Goal: Information Seeking & Learning: Find specific page/section

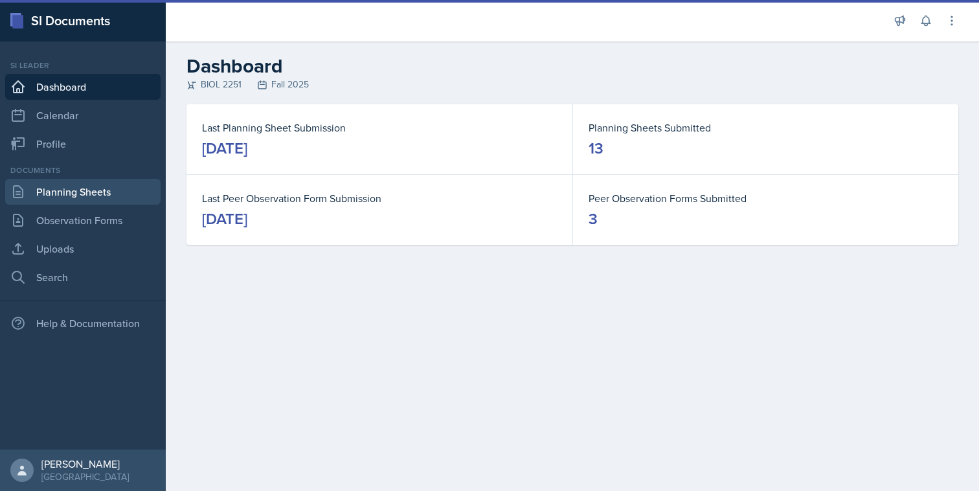
click at [98, 203] on link "Planning Sheets" at bounding box center [82, 192] width 155 height 26
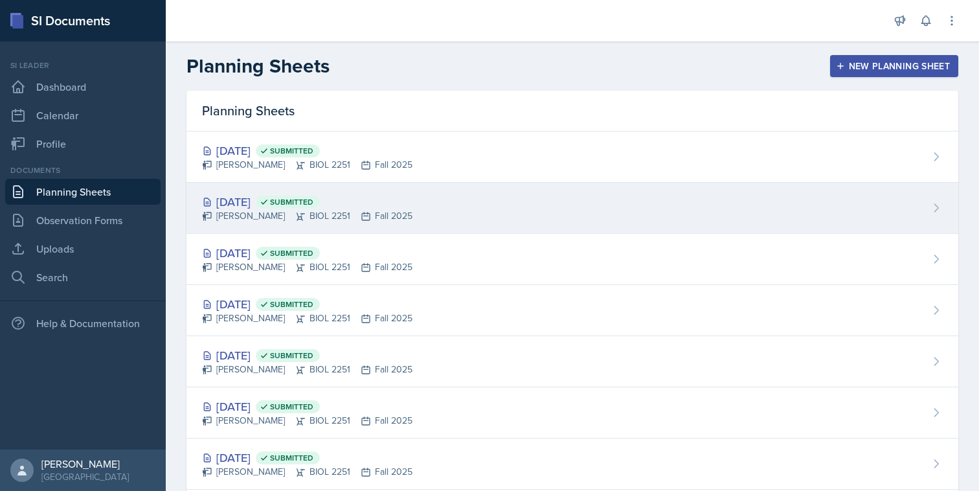
click at [286, 199] on div "[DATE] Submitted" at bounding box center [307, 201] width 210 height 17
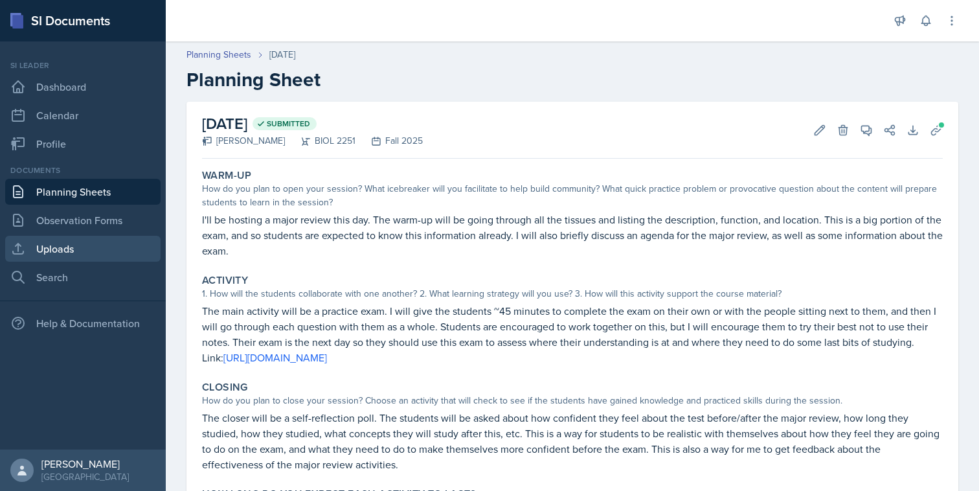
click at [86, 256] on link "Uploads" at bounding box center [82, 249] width 155 height 26
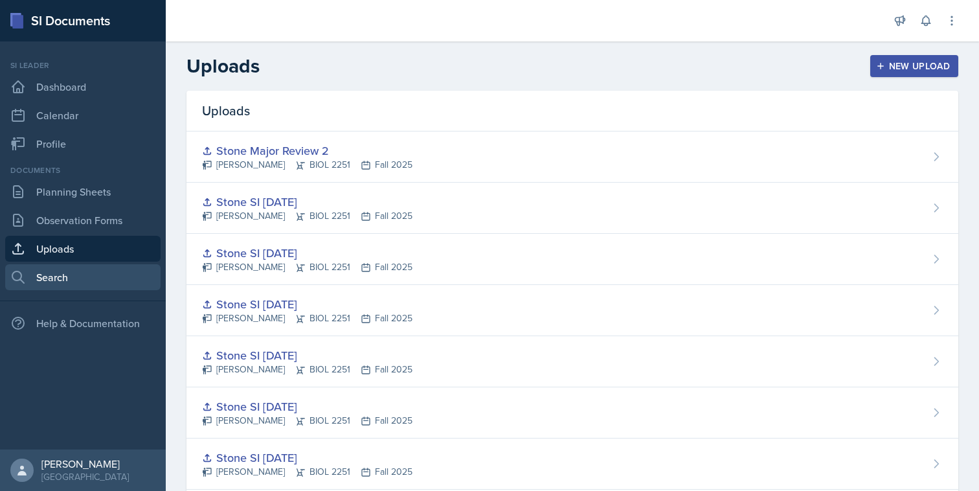
click at [109, 275] on link "Search" at bounding box center [82, 277] width 155 height 26
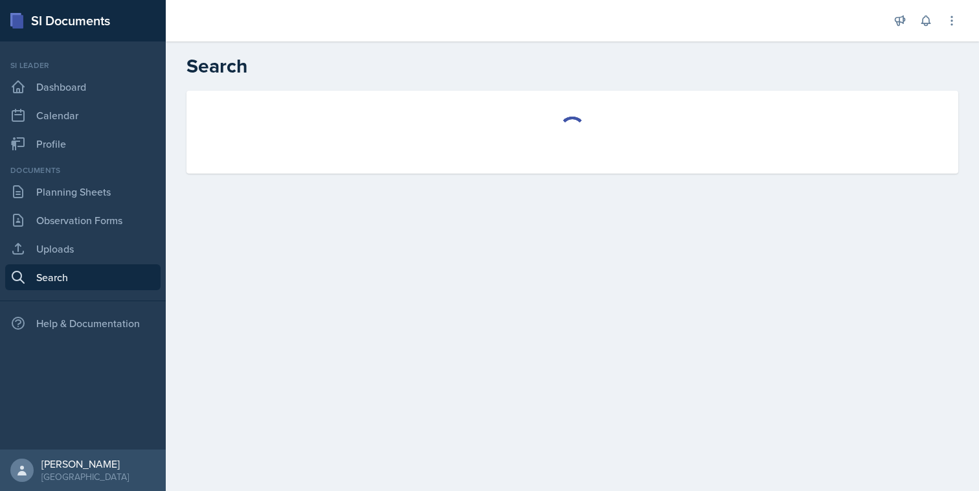
select select "all"
select select "1"
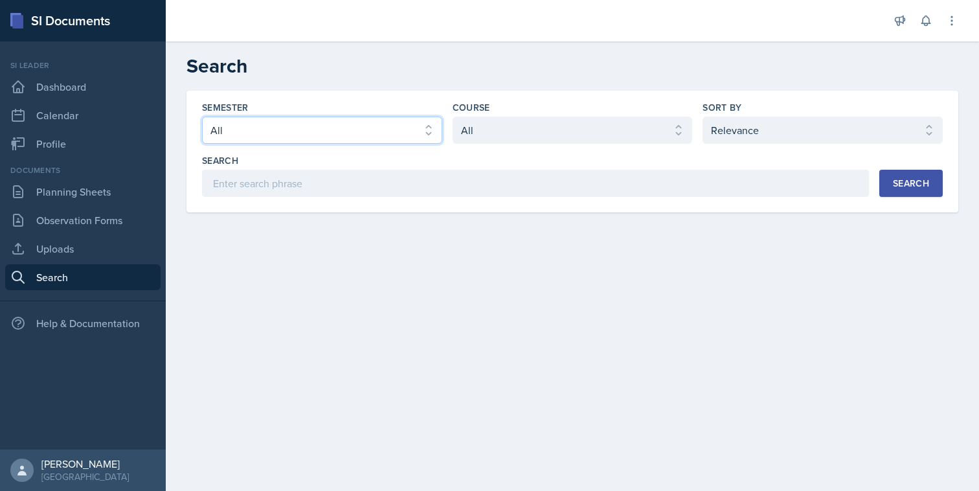
click at [433, 142] on select "Select semester All Fall 2025 Summer 2025 Spring 2025 Fall 2024 Summer 2024 Spr…" at bounding box center [322, 130] width 240 height 27
select select "a8ed5ca7-d3a3-44eb-ad59-ceca828f7d72"
click at [202, 117] on select "Select semester All Fall 2025 Summer 2025 Spring 2025 Fall 2024 Summer 2024 Spr…" at bounding box center [322, 130] width 240 height 27
click at [599, 111] on div "Course" at bounding box center [572, 107] width 240 height 13
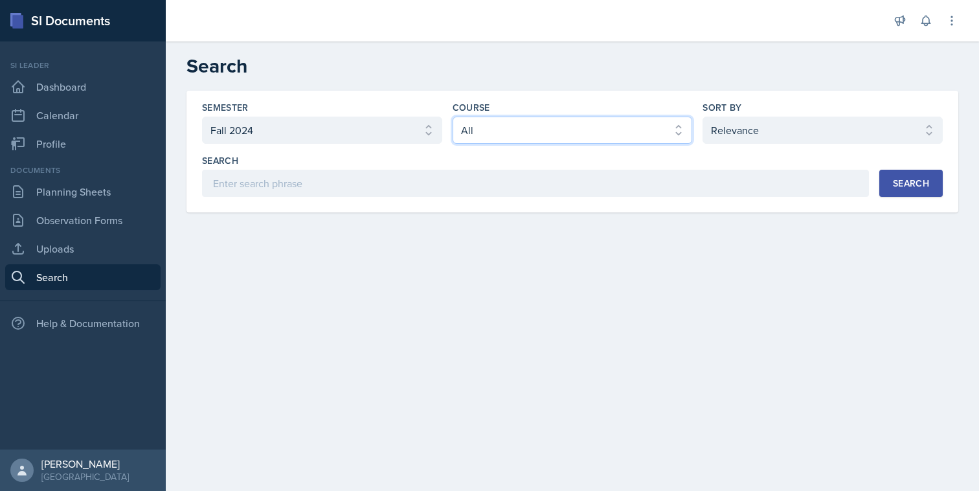
click at [597, 129] on select "Select course All ACCT 2101 ACCT 2102 ACCT 4050 ANTH 1102 ANTH 3301 ARCH 1000 A…" at bounding box center [572, 130] width 240 height 27
select select "7af7e509-a96f-40a7-91fb-963a61fbbc4a"
click at [452, 117] on select "Select course All ACCT 2101 ACCT 2102 ACCT 4050 ANTH 1102 ANTH 3301 ARCH 1000 A…" at bounding box center [572, 130] width 240 height 27
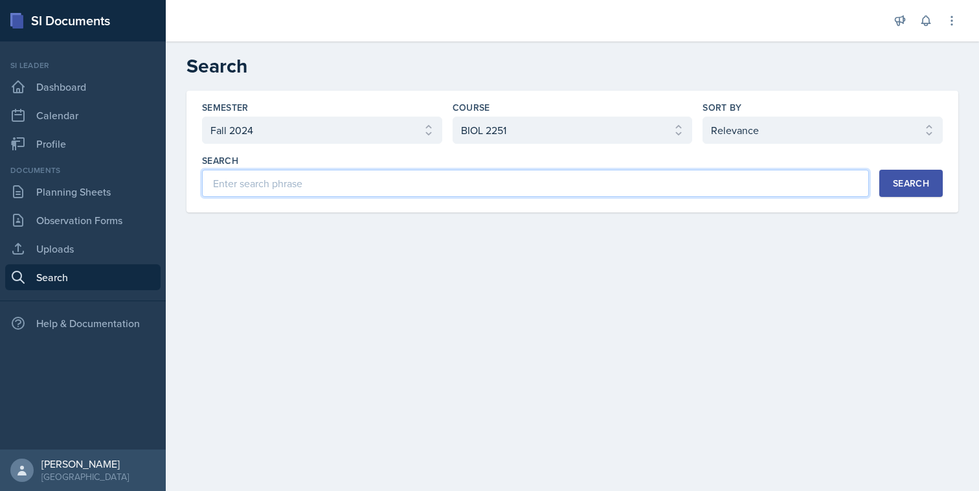
click at [721, 183] on input at bounding box center [535, 183] width 667 height 27
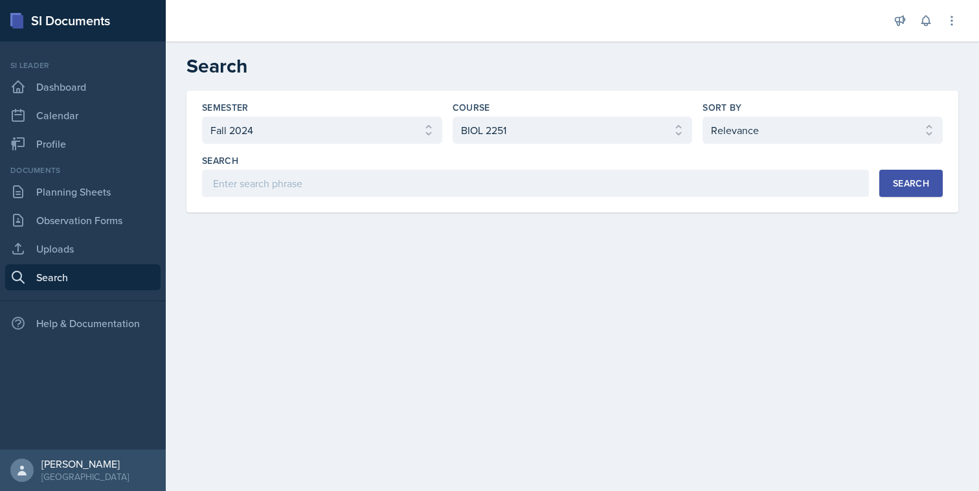
click at [919, 173] on button "Search" at bounding box center [910, 183] width 63 height 27
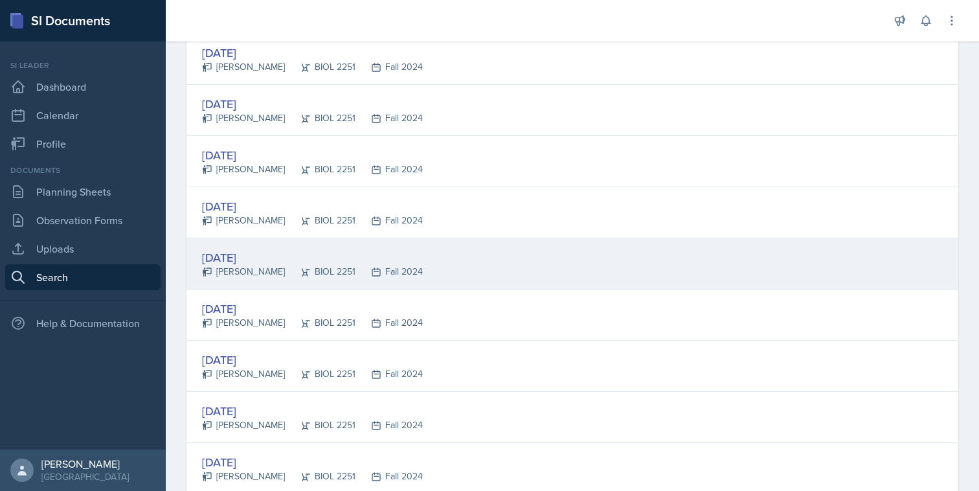
scroll to position [781, 0]
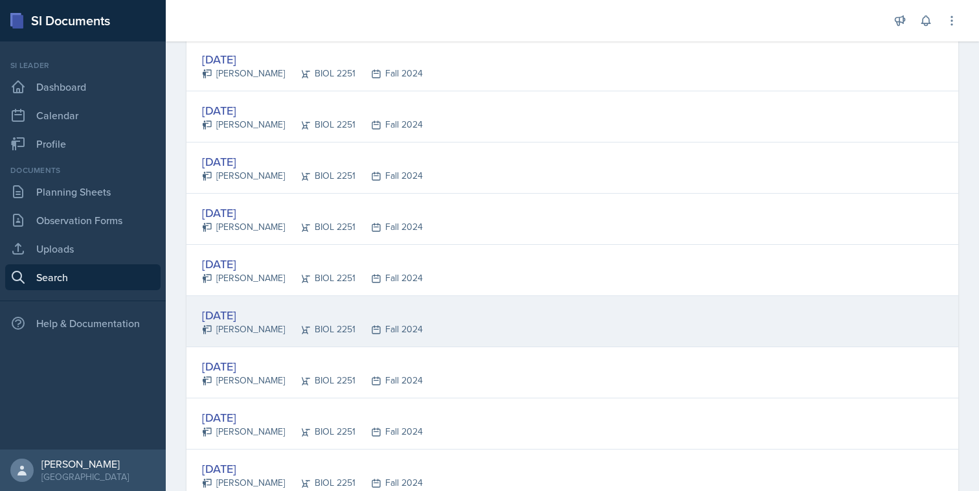
click at [797, 306] on div "[DATE] [PERSON_NAME] BIOL 2251 Fall 2024" at bounding box center [572, 321] width 772 height 51
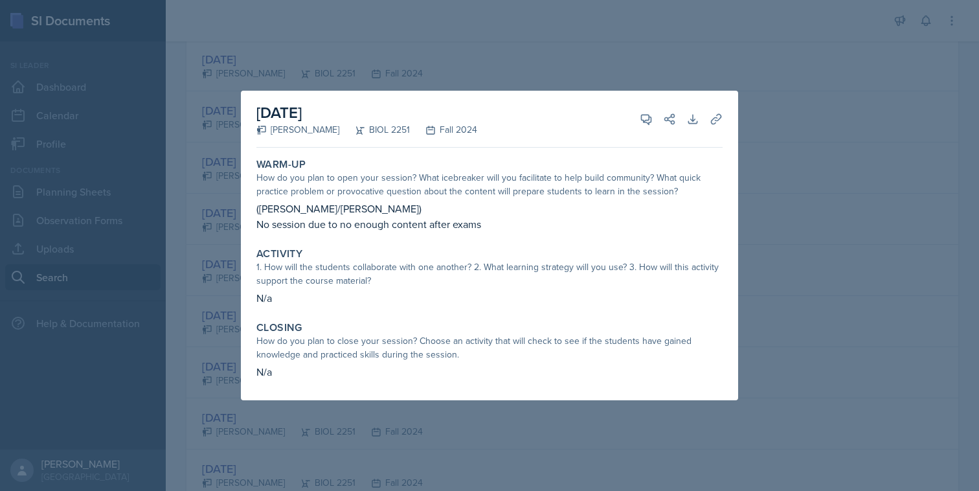
click at [735, 271] on div "[DATE] [PERSON_NAME] BIOL 2251 Fall 2024 View Comments Comments Send Share Down…" at bounding box center [489, 245] width 497 height 309
click at [752, 287] on div at bounding box center [489, 245] width 979 height 491
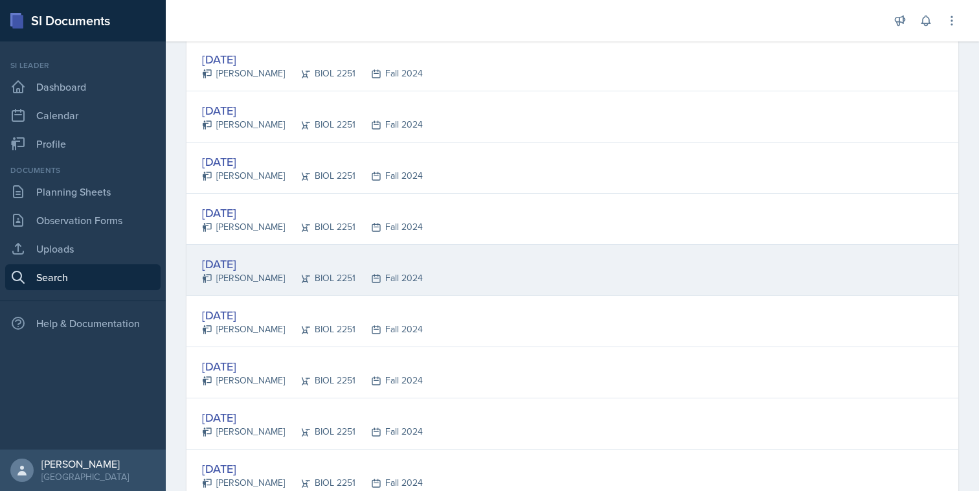
click at [473, 269] on div "[DATE] [PERSON_NAME] BIOL 2251 Fall 2024" at bounding box center [572, 270] width 772 height 51
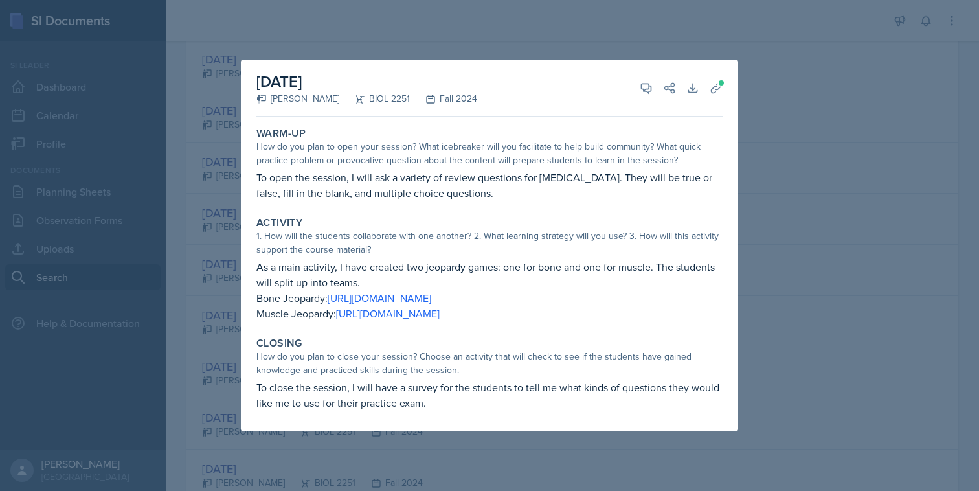
click at [736, 255] on div "[DATE] [PERSON_NAME] BIOL 2251 Fall 2024 View Comments Comments Send Share Down…" at bounding box center [489, 246] width 497 height 372
click at [751, 259] on div at bounding box center [489, 245] width 979 height 491
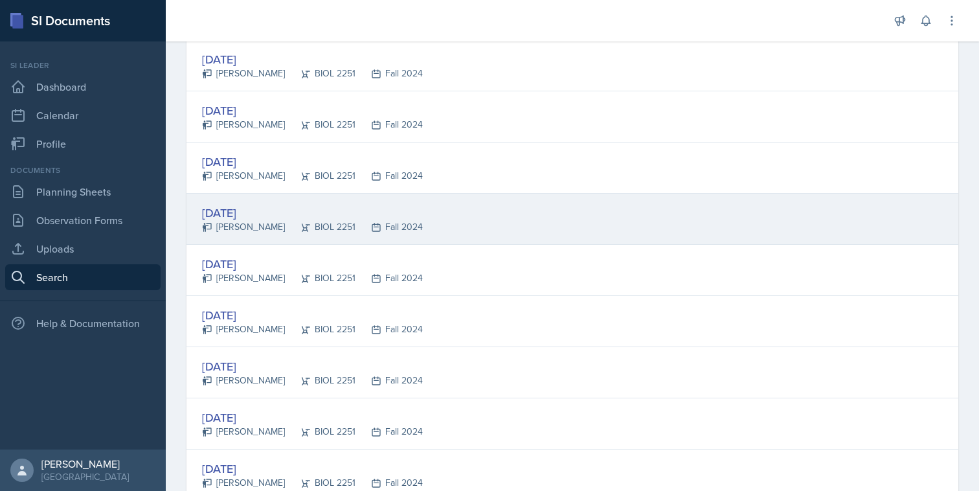
click at [650, 232] on div "[DATE] [PERSON_NAME] BIOL 2251 Fall 2024" at bounding box center [572, 219] width 772 height 51
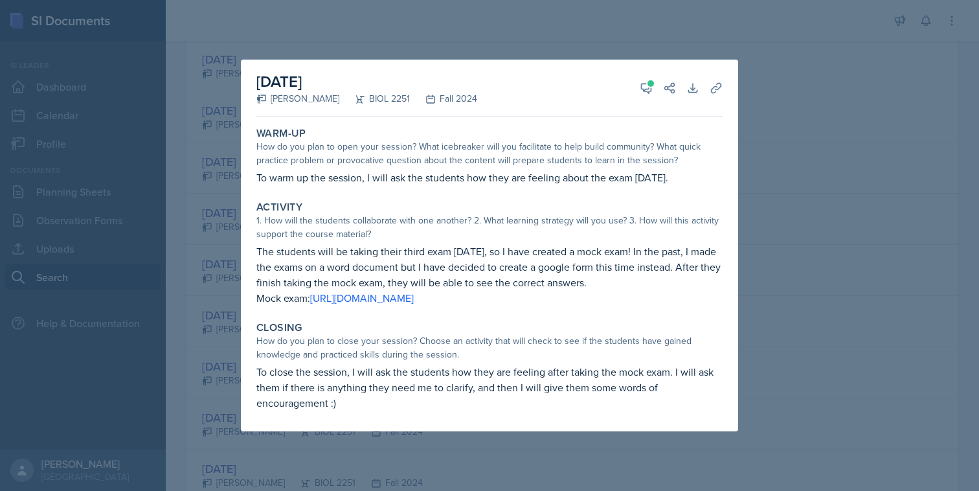
click at [720, 225] on div "1. How will the students collaborate with one another? 2. What learning strateg…" at bounding box center [489, 227] width 466 height 27
click at [745, 232] on div at bounding box center [489, 245] width 979 height 491
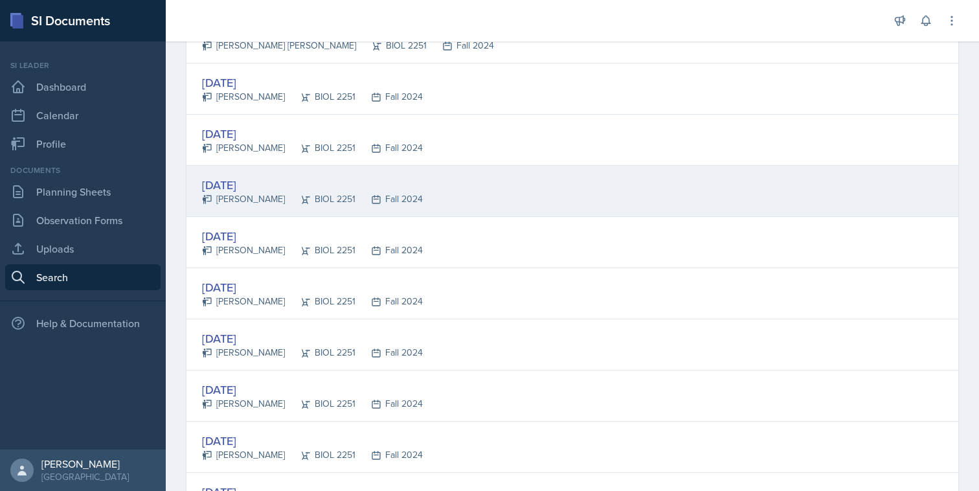
scroll to position [740, 0]
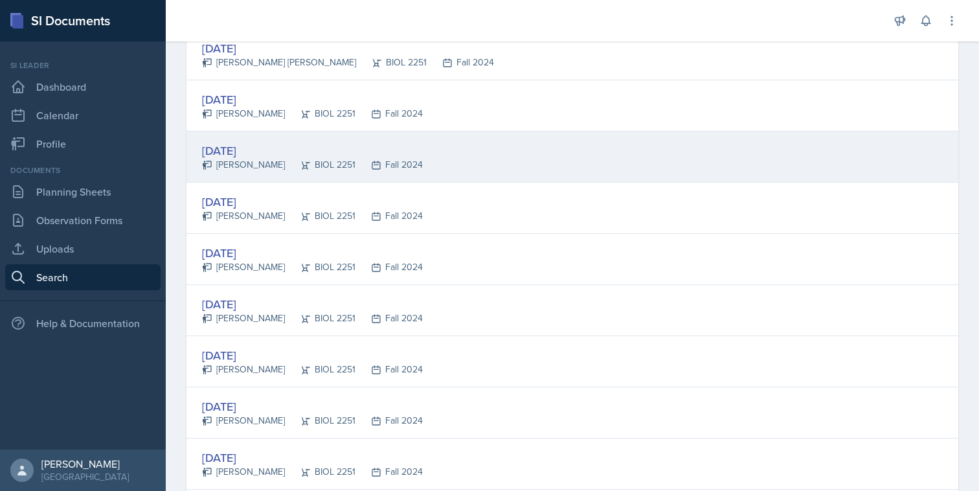
click at [651, 156] on div "[DATE] [PERSON_NAME] BIOL 2251 Fall 2024" at bounding box center [572, 156] width 772 height 51
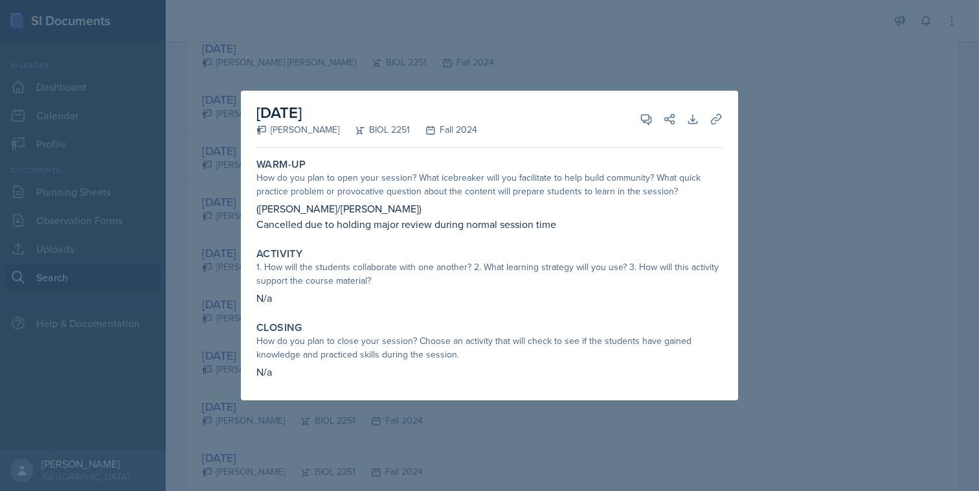
click at [726, 168] on div "Warm-Up How do you plan to open your session? What icebreaker will you facilita…" at bounding box center [489, 195] width 476 height 84
click at [737, 173] on div "[DATE] [PERSON_NAME] BIOL 2251 Fall 2024 View Comments Comments Send Share Down…" at bounding box center [489, 245] width 497 height 309
click at [758, 190] on div at bounding box center [489, 245] width 979 height 491
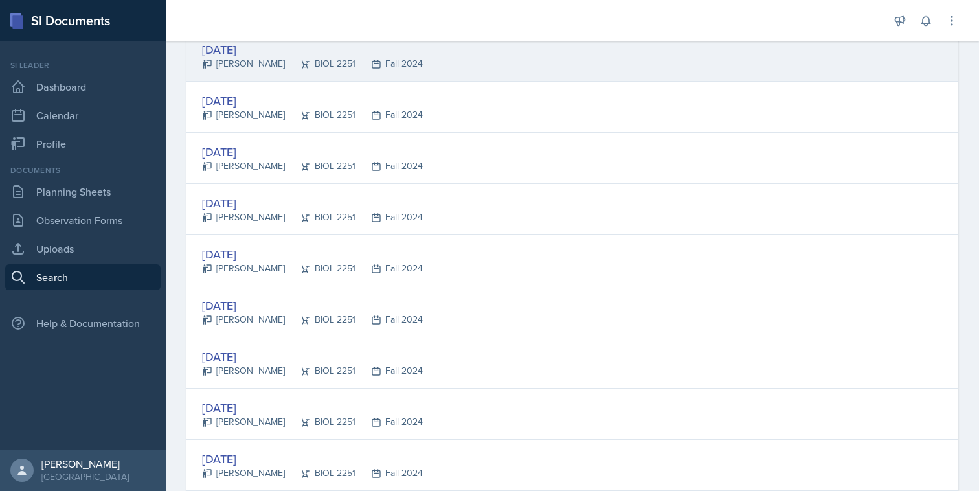
scroll to position [0, 0]
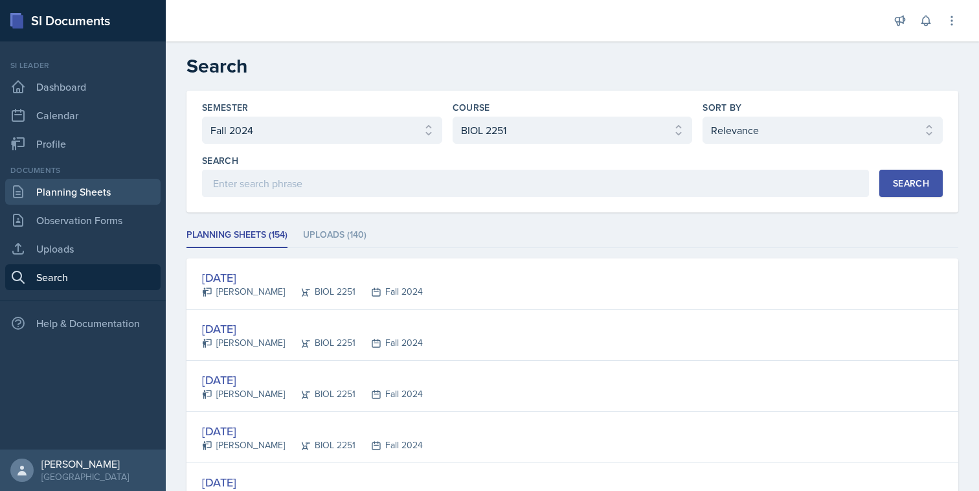
click at [77, 199] on link "Planning Sheets" at bounding box center [82, 192] width 155 height 26
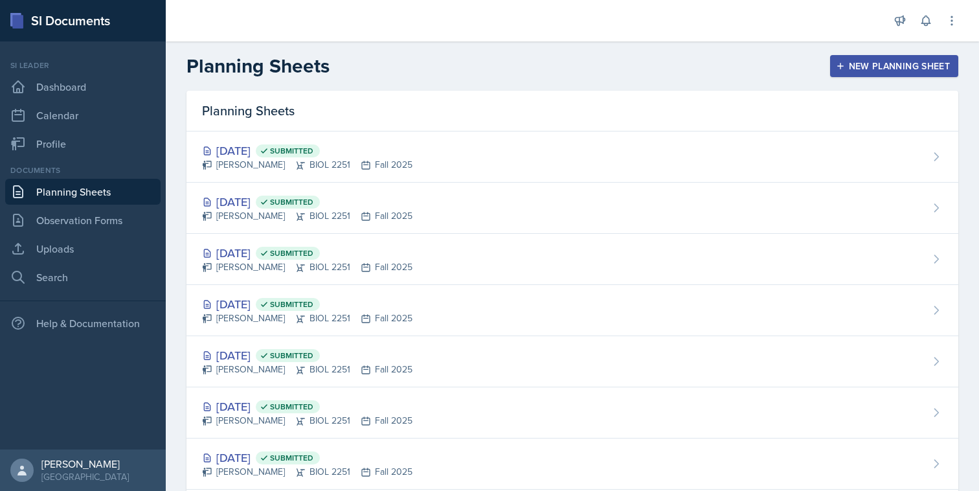
click at [83, 302] on div "Help & Documentation" at bounding box center [83, 318] width 166 height 36
click at [83, 293] on nav "Si leader Dashboard Calendar Profile Documents Planning Sheets Observation Form…" at bounding box center [83, 245] width 166 height 408
click at [99, 272] on link "Search" at bounding box center [82, 277] width 155 height 26
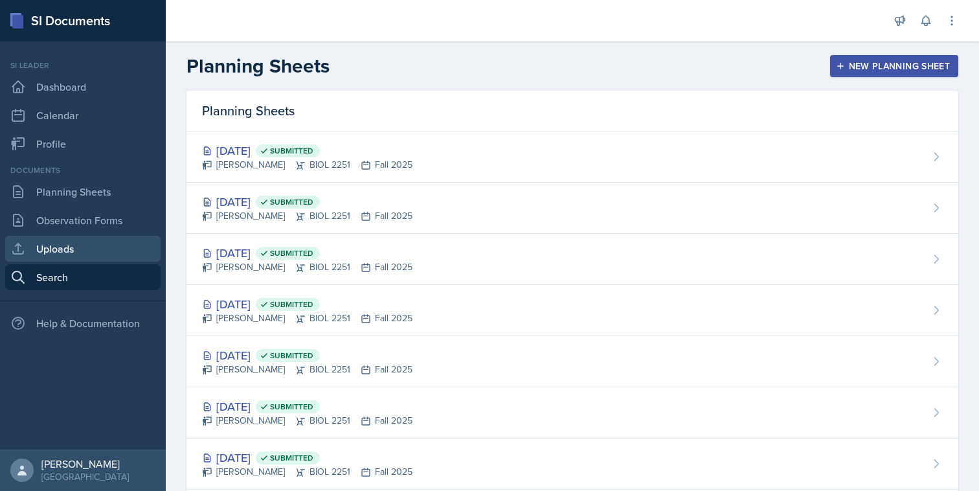
select select "all"
select select "1"
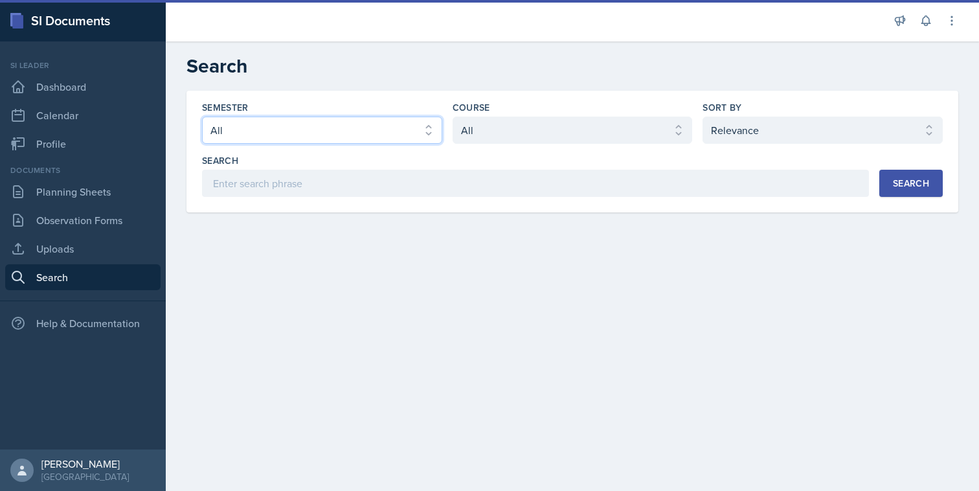
click at [375, 123] on select "Select semester All Fall 2025 Summer 2025 Spring 2025 Fall 2024 Summer 2024 Spr…" at bounding box center [322, 130] width 240 height 27
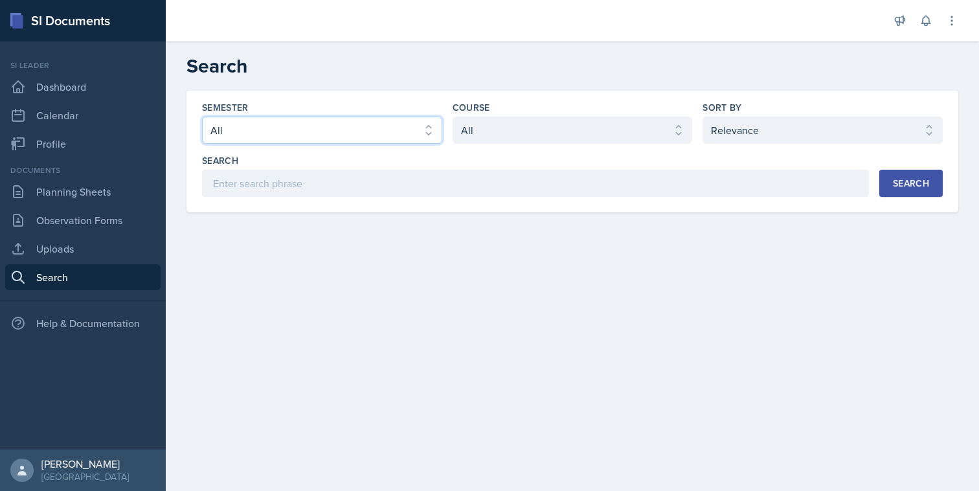
select select "2bed604d-1099-4043-b1bc-2365e8740244"
click at [202, 117] on select "Select semester All Fall 2025 Summer 2025 Spring 2025 Fall 2024 Summer 2024 Spr…" at bounding box center [322, 130] width 240 height 27
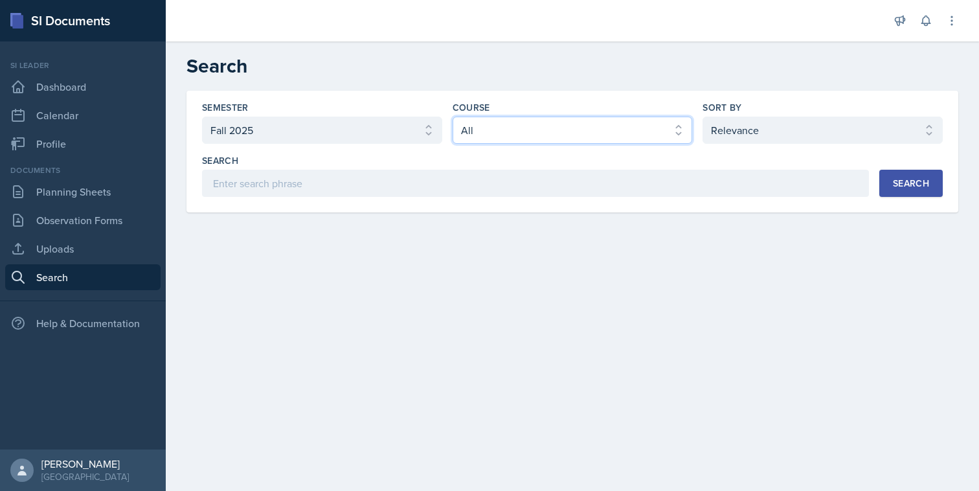
click at [654, 134] on select "Select course All ACCT 2101 ACCT 2102 ACCT 4050 ANTH 1102 ANTH 3301 ARCH 1000 A…" at bounding box center [572, 130] width 240 height 27
select select "7af7e509-a96f-40a7-91fb-963a61fbbc4a"
click at [452, 117] on select "Select course All ACCT 2101 ACCT 2102 ACCT 4050 ANTH 1102 ANTH 3301 ARCH 1000 A…" at bounding box center [572, 130] width 240 height 27
click at [931, 180] on button "Search" at bounding box center [910, 183] width 63 height 27
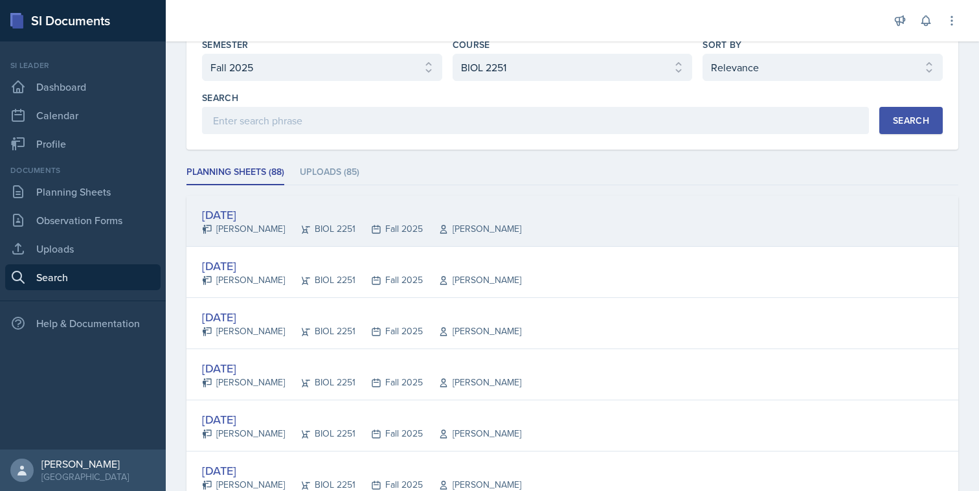
scroll to position [64, 0]
click at [735, 225] on div "[DATE] [PERSON_NAME] BIOL 2251 Fall 2025 Vennece [PERSON_NAME]" at bounding box center [572, 219] width 772 height 51
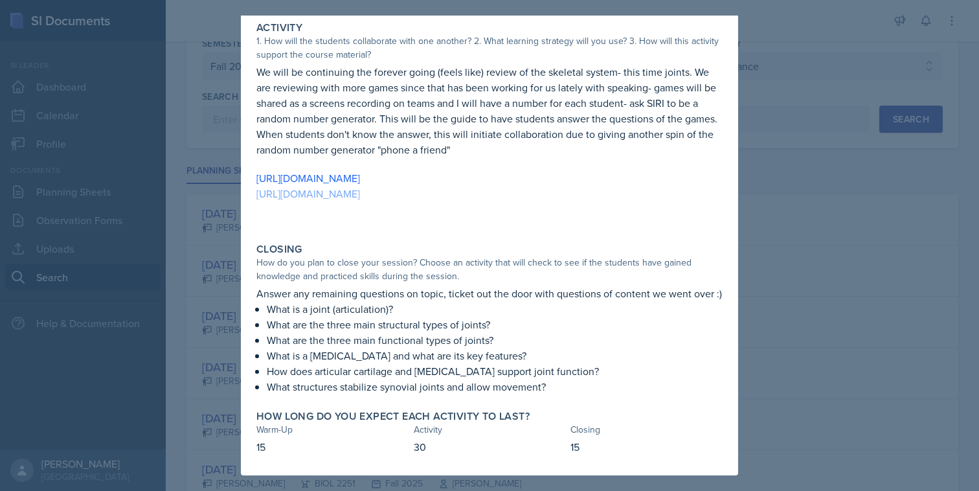
scroll to position [0, 0]
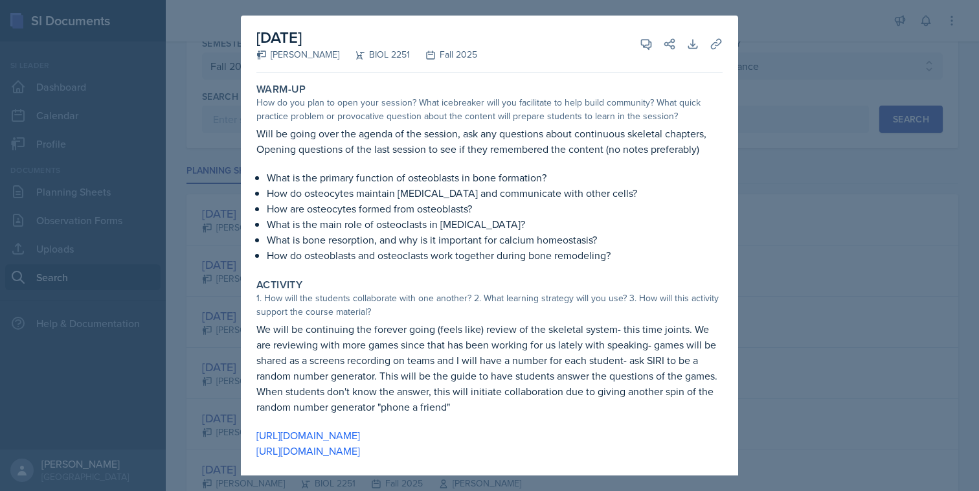
click at [891, 145] on div at bounding box center [489, 245] width 979 height 491
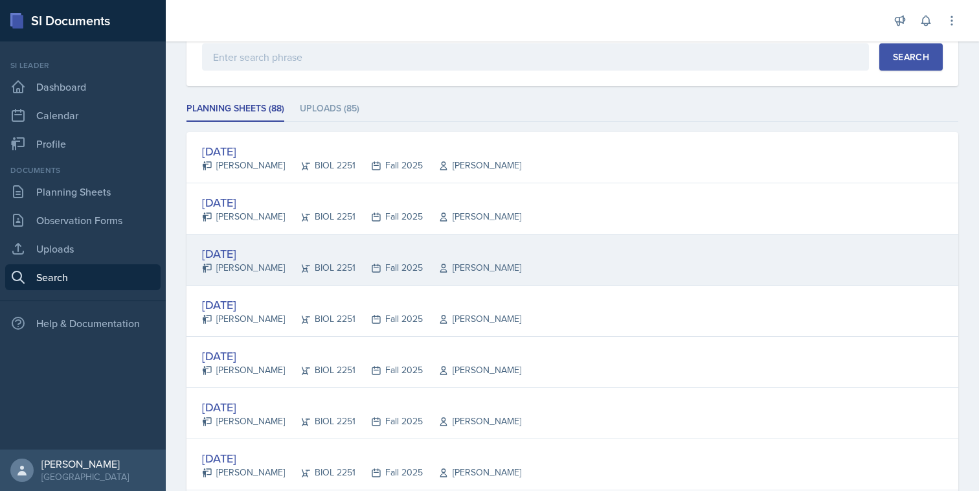
scroll to position [128, 0]
click at [691, 263] on div "[DATE] [PERSON_NAME] BIOL 2251 Fall 2025 Muna Elhassey" at bounding box center [572, 258] width 772 height 51
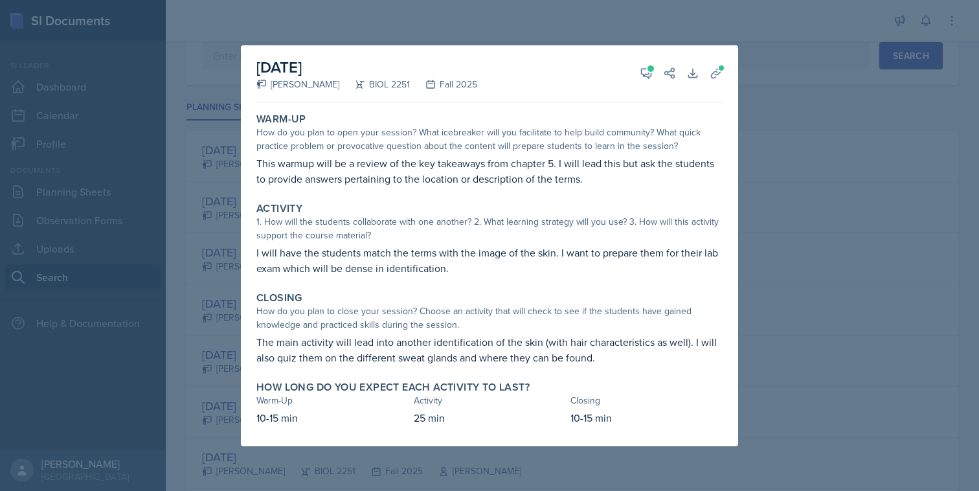
click at [740, 266] on div at bounding box center [489, 245] width 979 height 491
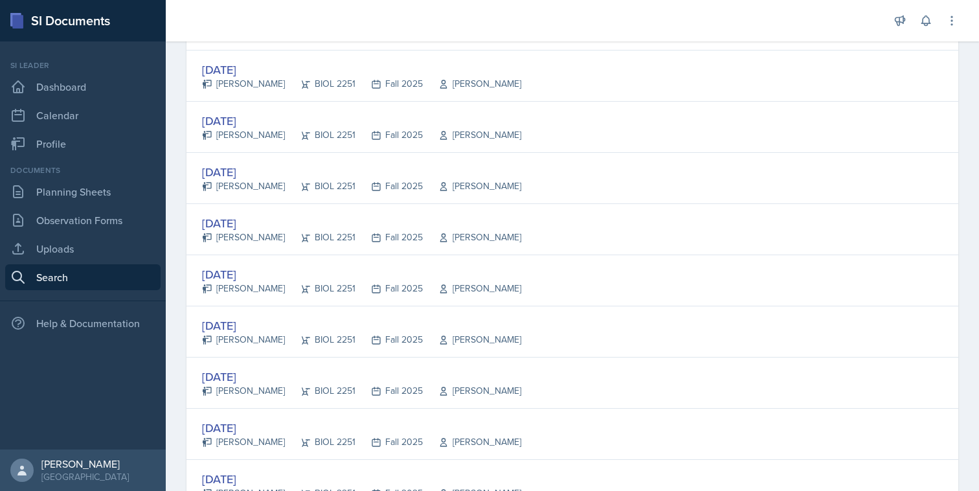
scroll to position [0, 0]
